Goal: Transaction & Acquisition: Purchase product/service

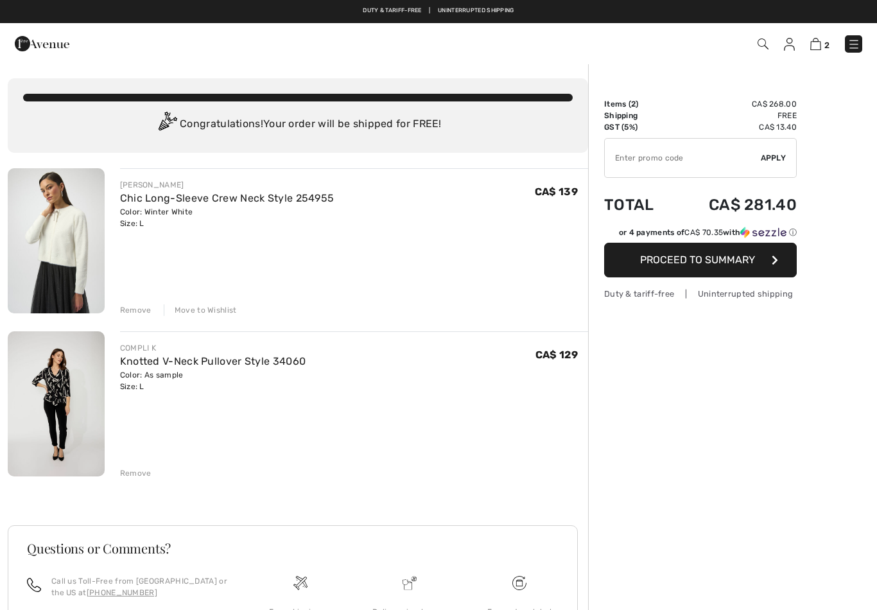
click at [741, 263] on span "Proceed to Summary" at bounding box center [697, 260] width 115 height 12
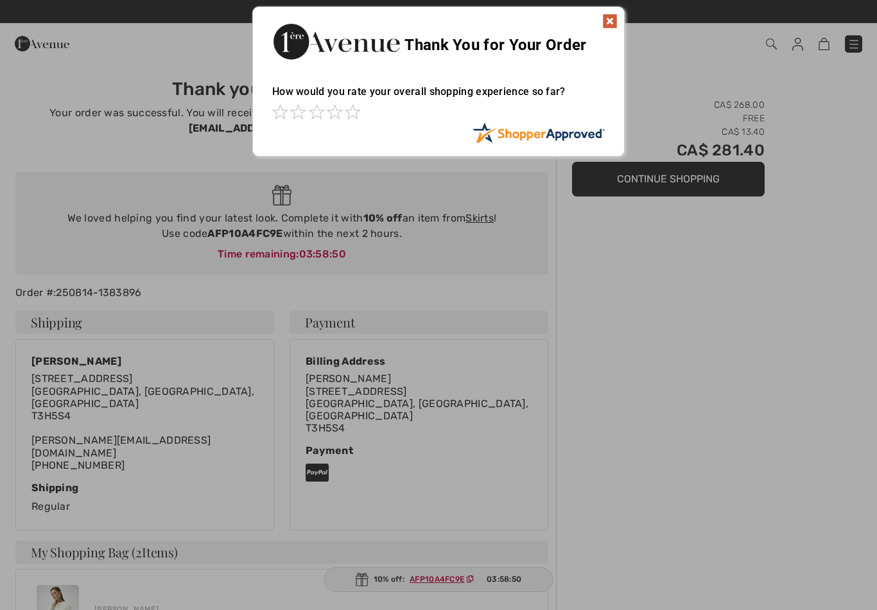
click at [616, 21] on img at bounding box center [609, 20] width 15 height 15
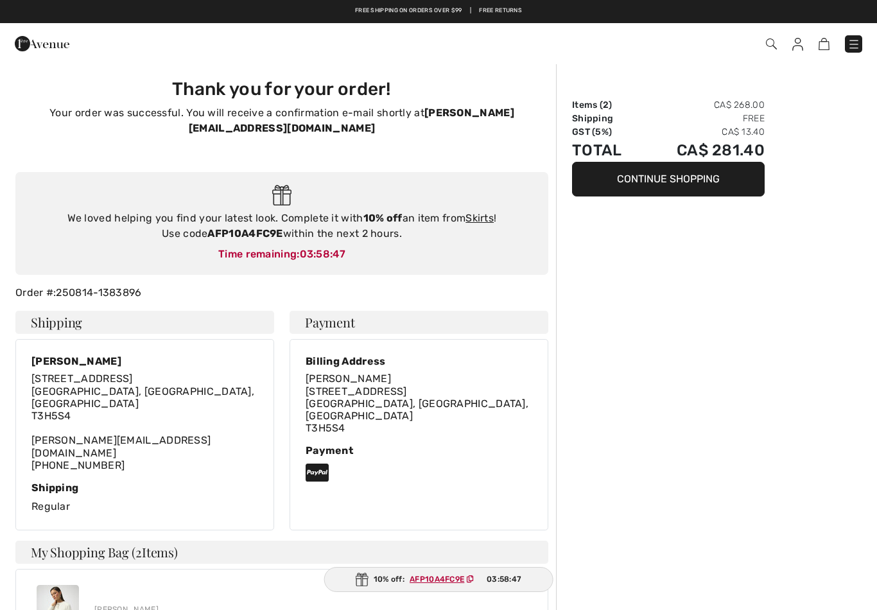
click at [491, 212] on link "Skirts" at bounding box center [480, 218] width 28 height 12
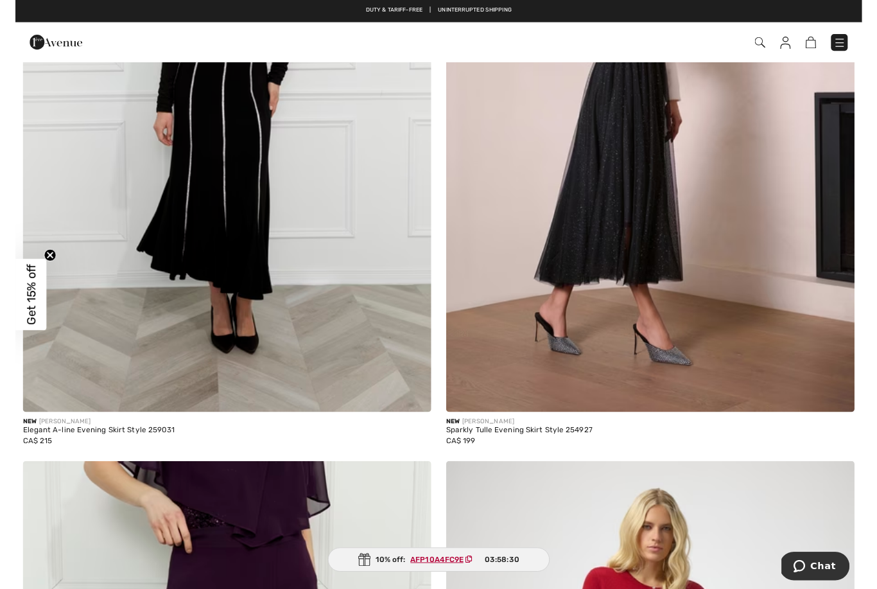
scroll to position [1700, 0]
